Goal: Find specific page/section: Find specific page/section

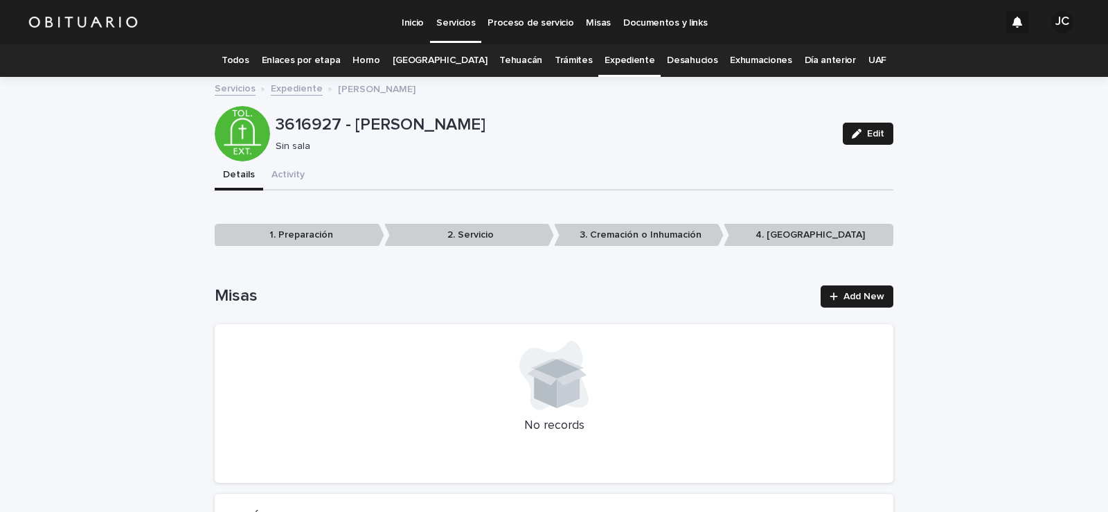
click at [249, 60] on link "Todos" at bounding box center [235, 60] width 27 height 33
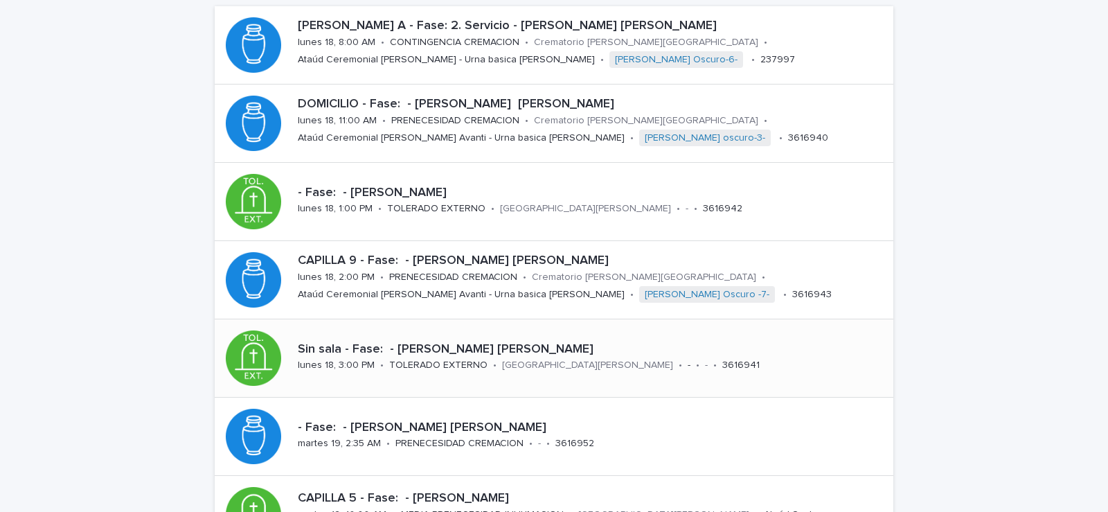
scroll to position [69, 0]
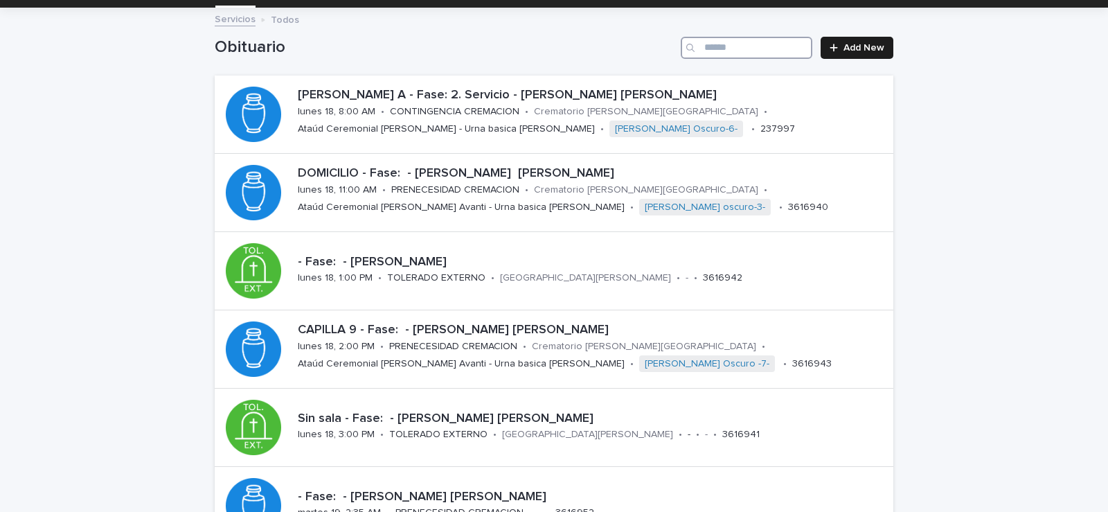
click at [735, 52] on input "Search" at bounding box center [747, 48] width 132 height 22
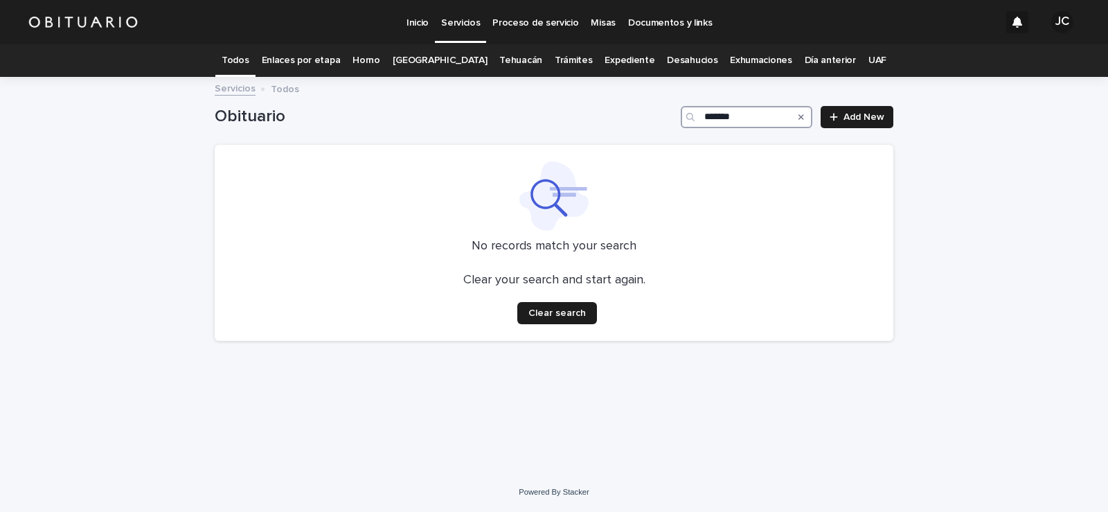
type input "*******"
click at [612, 56] on link "Expediente" at bounding box center [630, 60] width 50 height 33
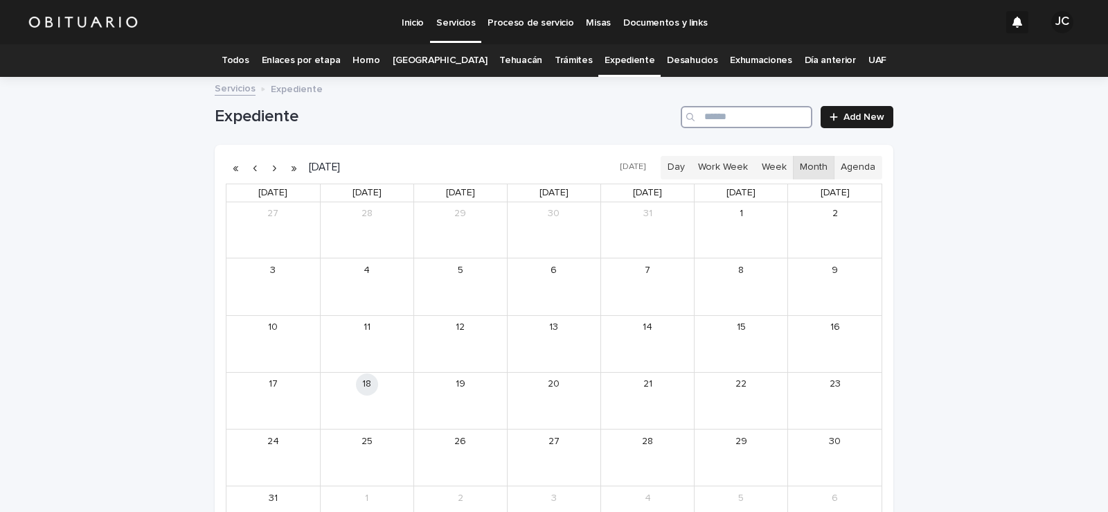
click at [713, 110] on input "Search" at bounding box center [747, 117] width 132 height 22
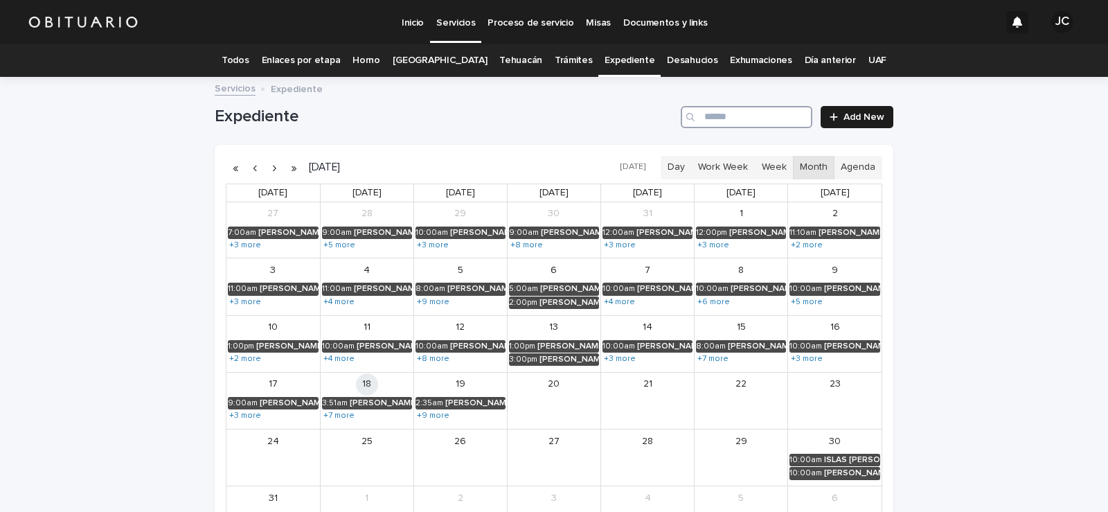
click at [713, 110] on input "Search" at bounding box center [747, 117] width 132 height 22
type input "*******"
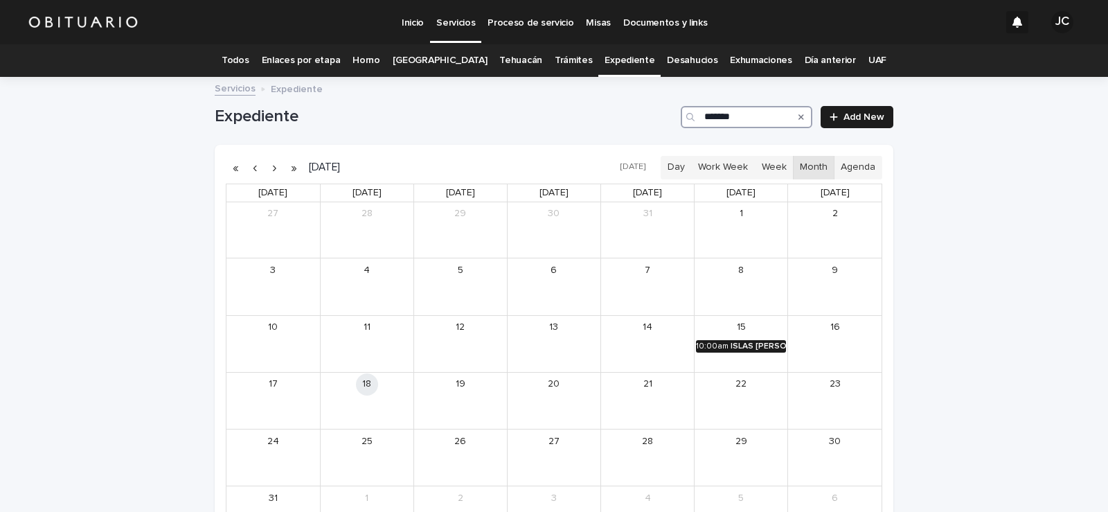
click at [749, 346] on div "ISLAS [PERSON_NAME]" at bounding box center [758, 346] width 55 height 10
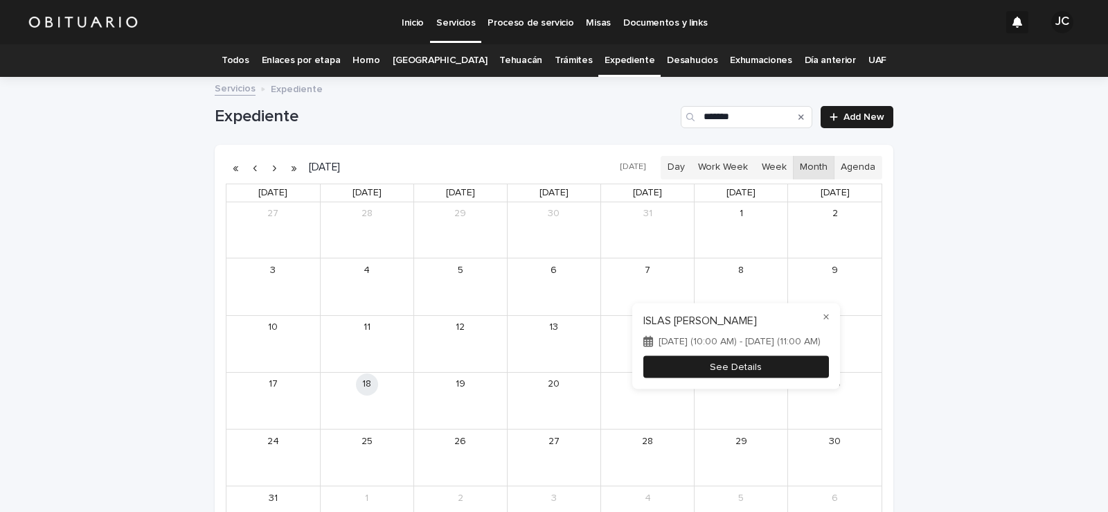
click at [741, 359] on button "See Details" at bounding box center [736, 366] width 186 height 23
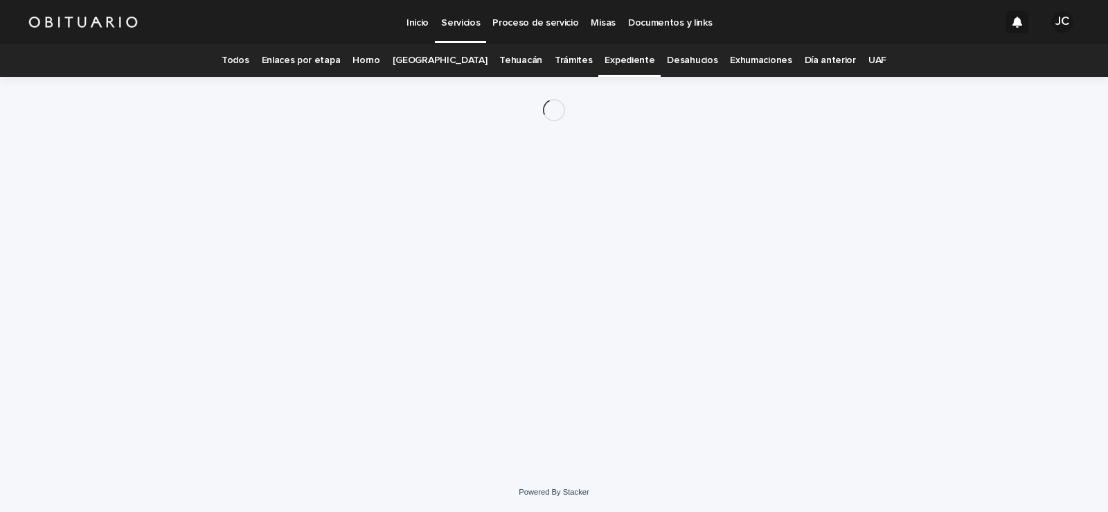
click at [741, 359] on div "Loading... Saving… Loading... Saving…" at bounding box center [554, 257] width 693 height 361
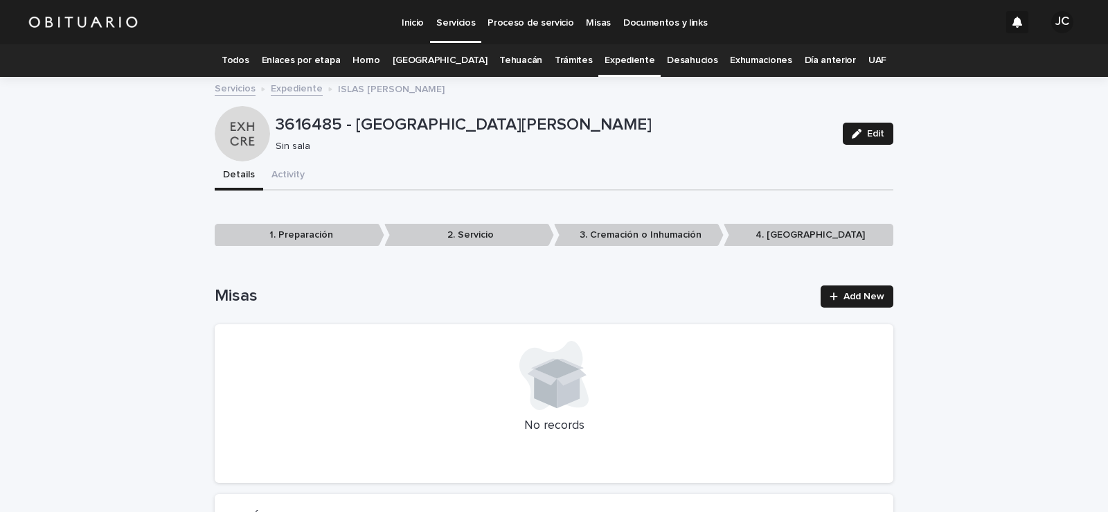
click at [386, 355] on div at bounding box center [553, 375] width 645 height 69
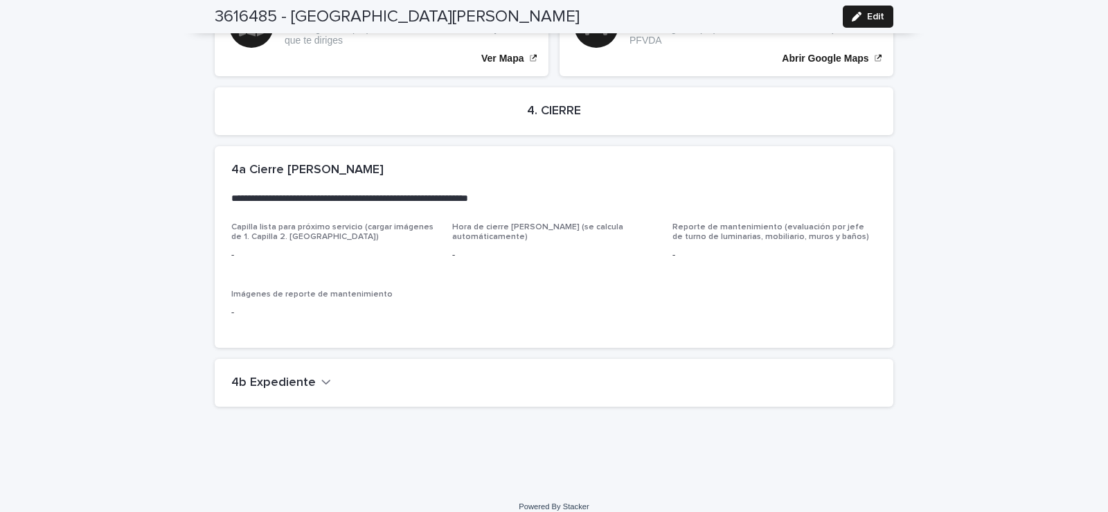
scroll to position [2634, 0]
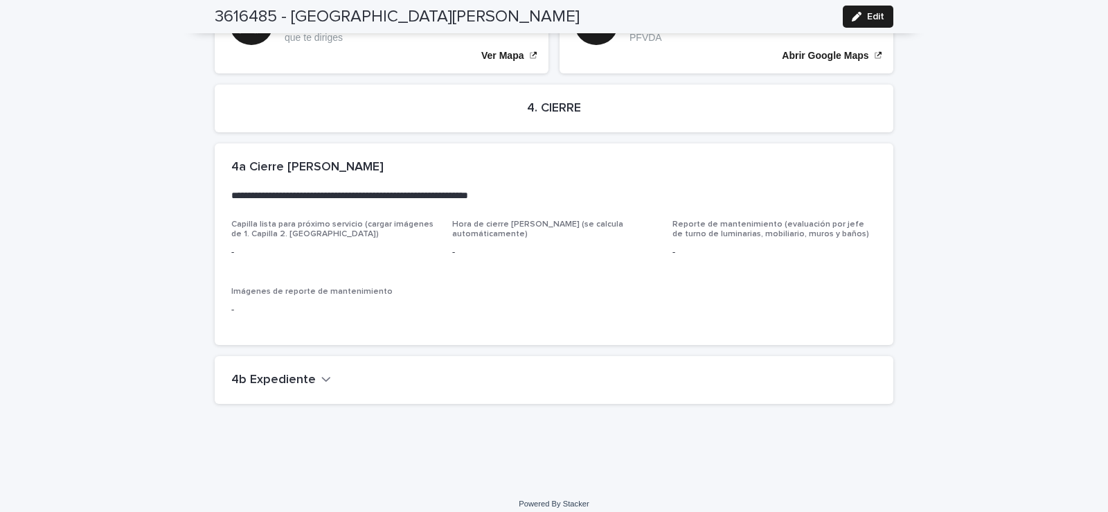
click at [245, 373] on h2 "4b Expediente" at bounding box center [273, 380] width 84 height 15
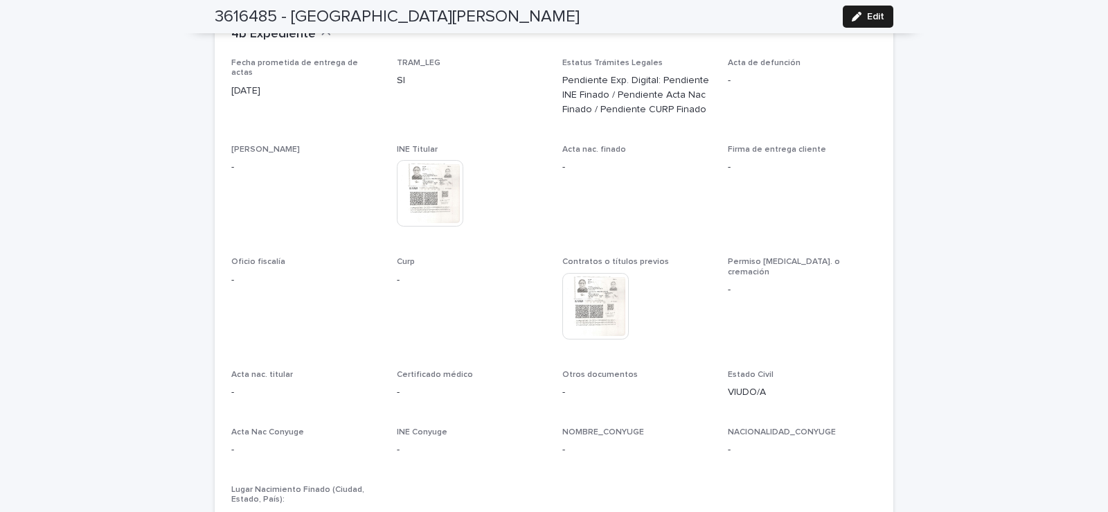
scroll to position [2980, 0]
click at [425, 201] on img at bounding box center [430, 192] width 66 height 66
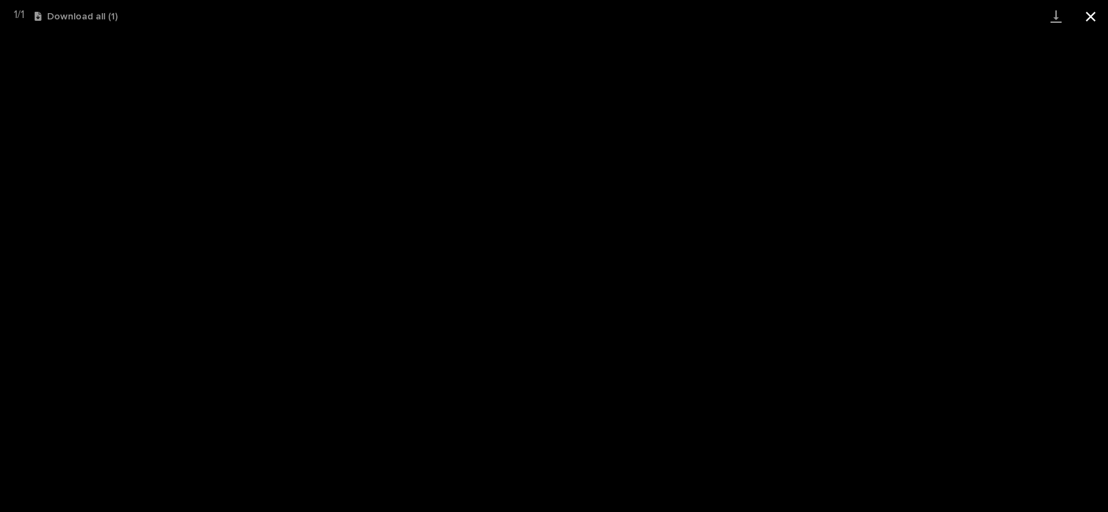
click at [1089, 12] on button "Close gallery" at bounding box center [1090, 16] width 35 height 33
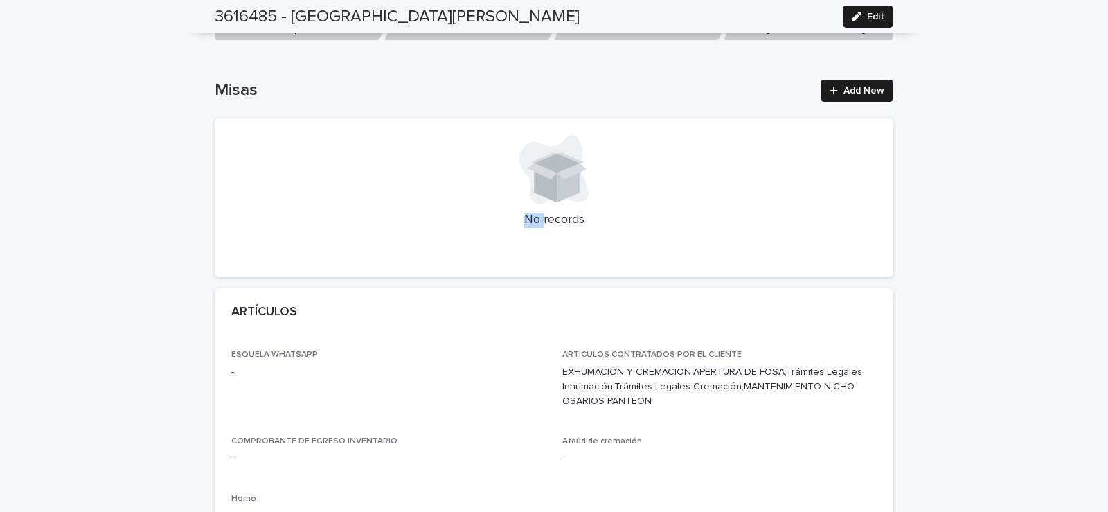
scroll to position [12, 0]
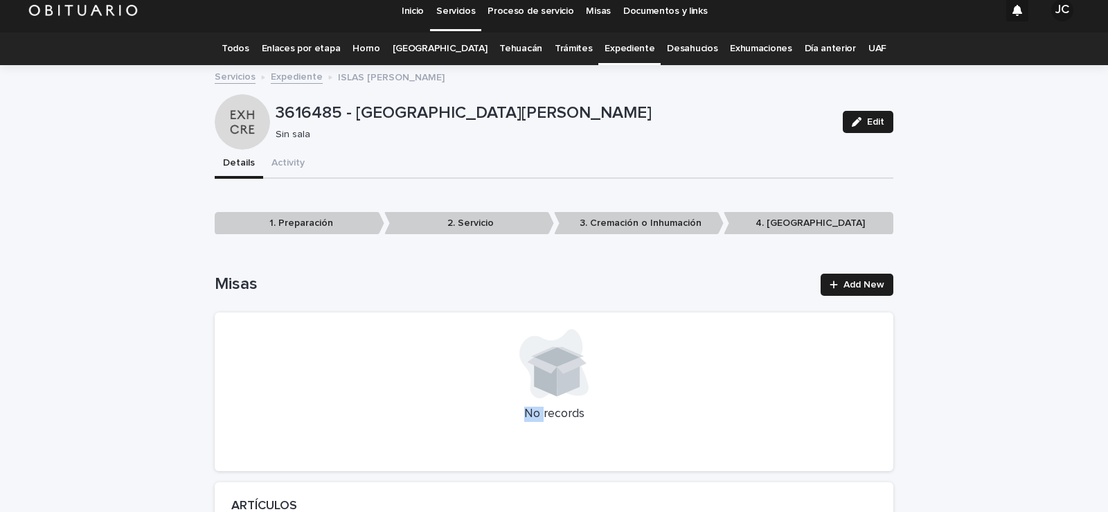
click at [249, 47] on link "Todos" at bounding box center [235, 49] width 27 height 33
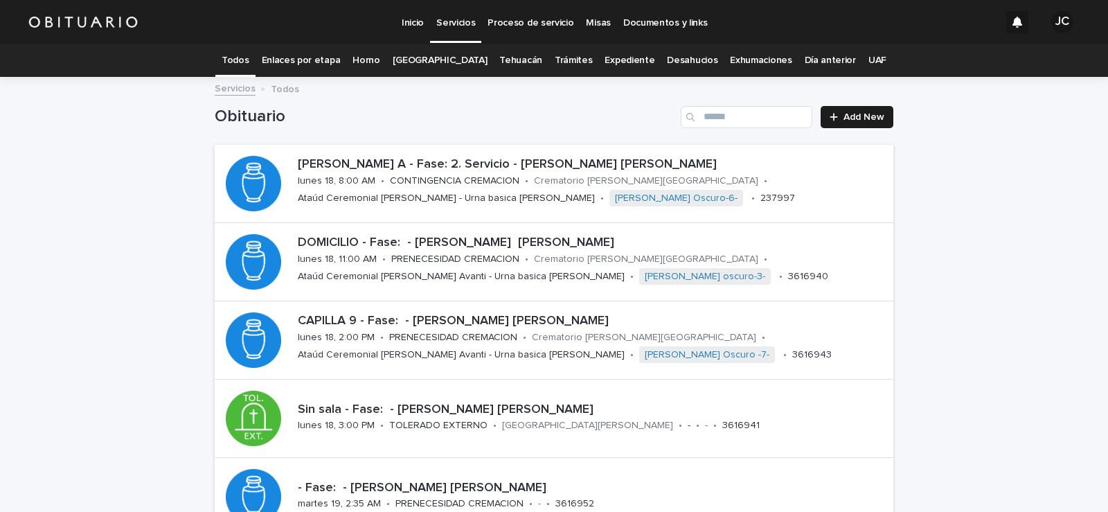
click at [607, 60] on link "Expediente" at bounding box center [630, 60] width 50 height 33
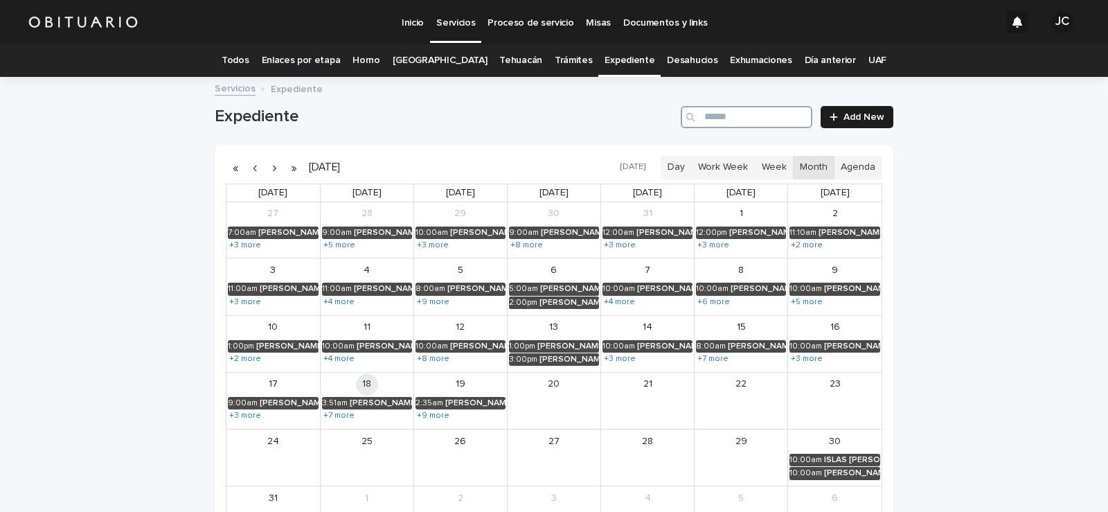
click at [728, 120] on input "Search" at bounding box center [747, 117] width 132 height 22
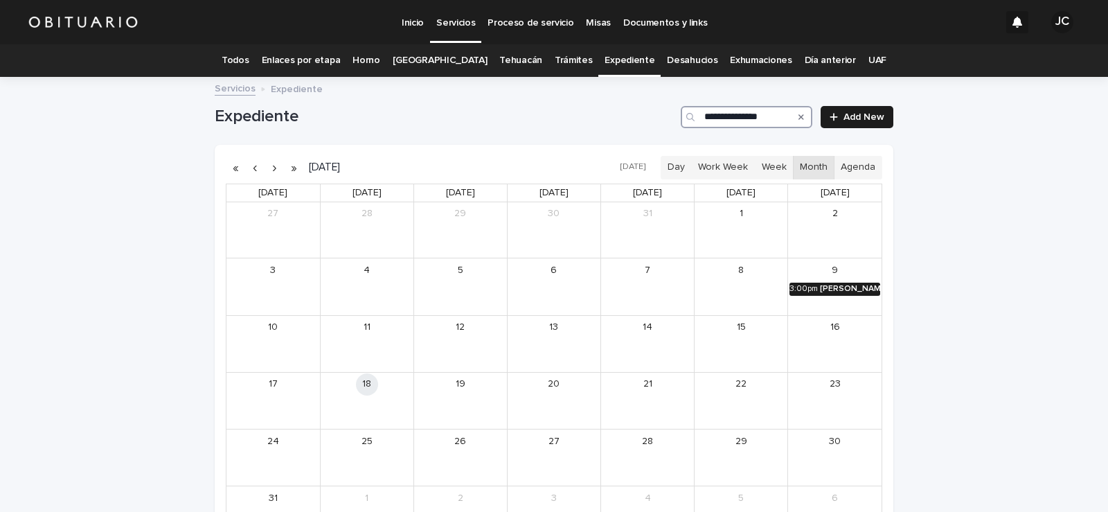
click at [820, 292] on div "[PERSON_NAME] [PERSON_NAME]" at bounding box center [850, 289] width 60 height 10
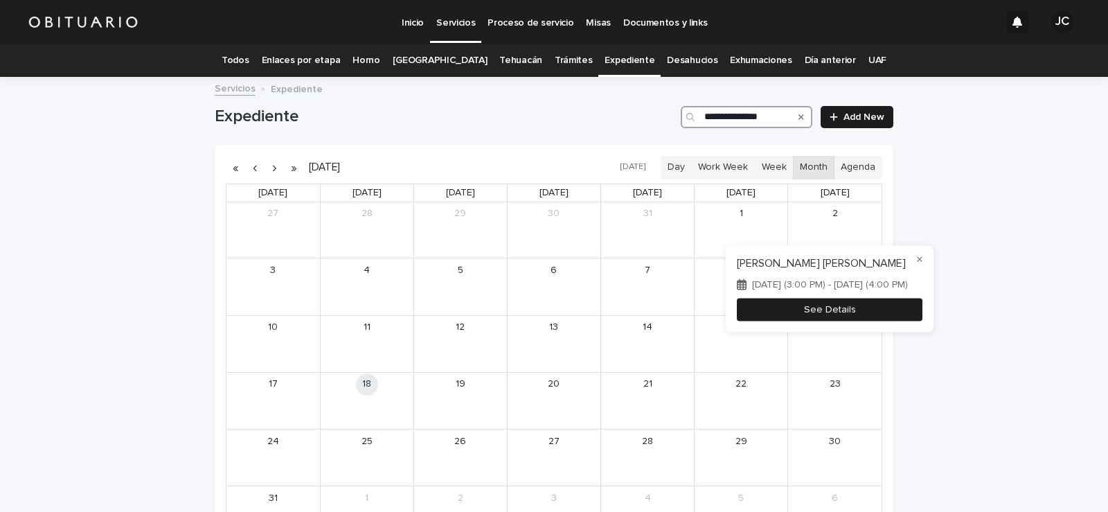
type input "**********"
click at [816, 314] on button "See Details" at bounding box center [830, 309] width 186 height 23
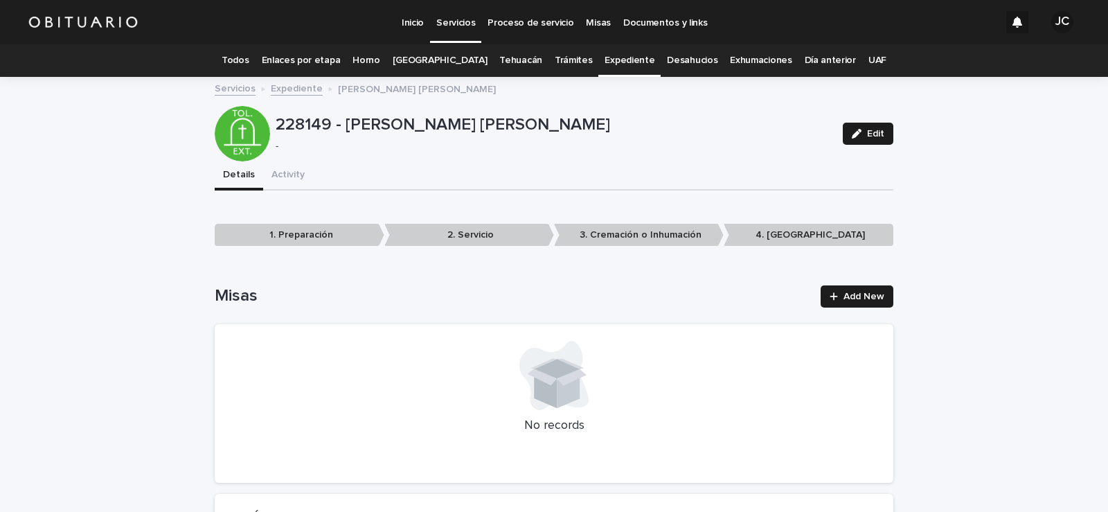
click at [606, 53] on link "Expediente" at bounding box center [630, 60] width 50 height 33
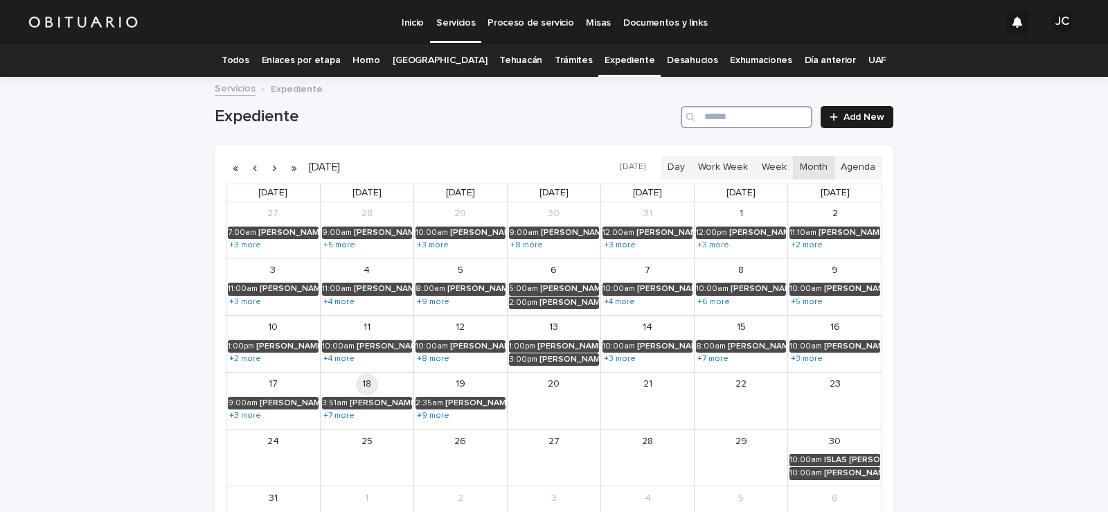
click at [720, 114] on input "Search" at bounding box center [747, 117] width 132 height 22
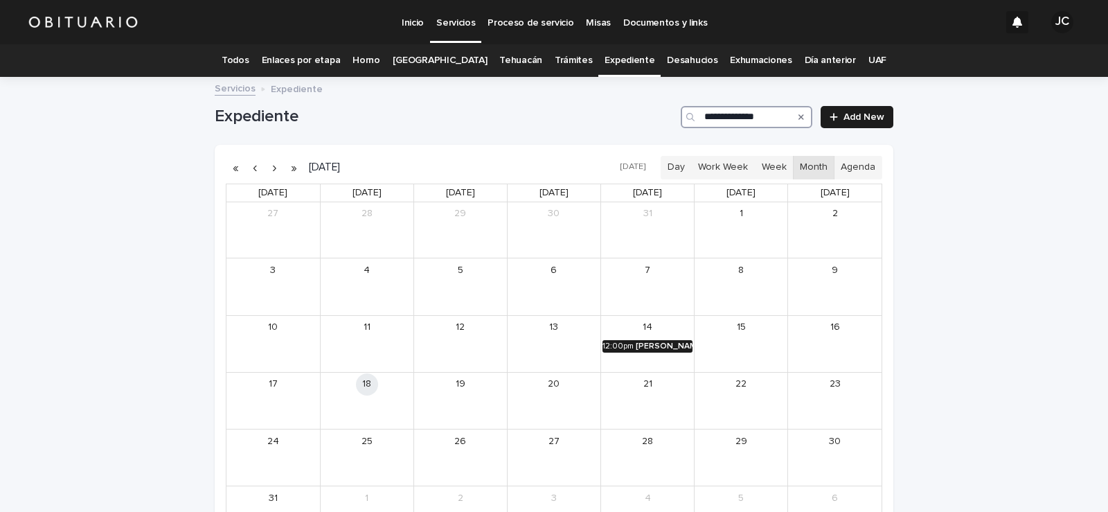
click at [661, 344] on div "[PERSON_NAME]" at bounding box center [664, 346] width 57 height 10
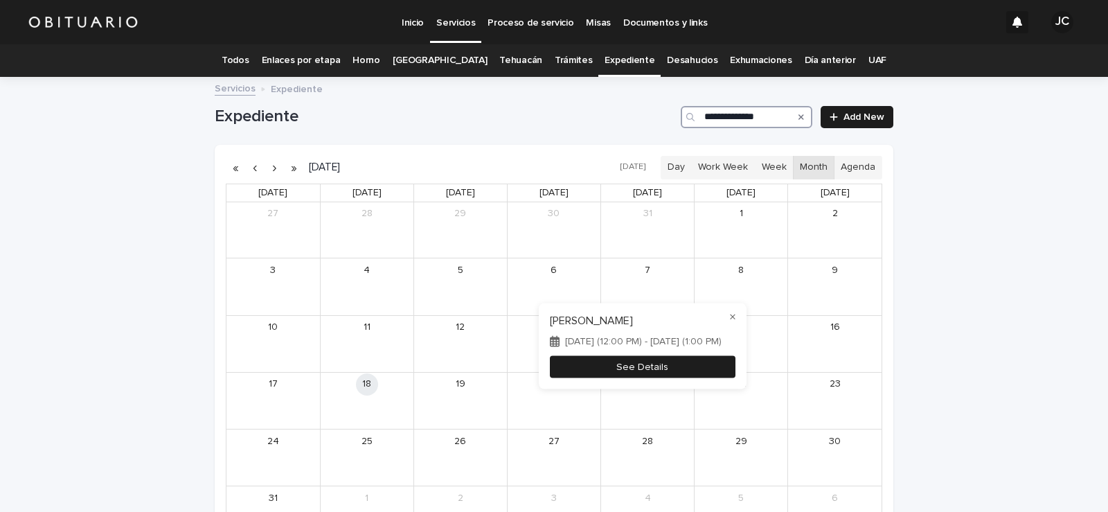
type input "**********"
click at [659, 361] on button "See Details" at bounding box center [643, 366] width 186 height 23
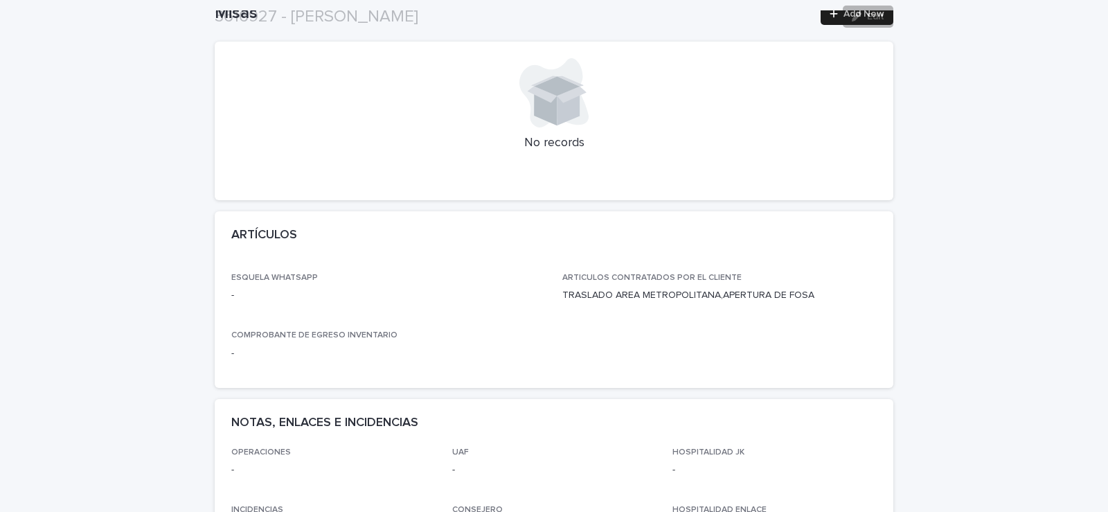
scroll to position [346, 0]
